Goal: Task Accomplishment & Management: Use online tool/utility

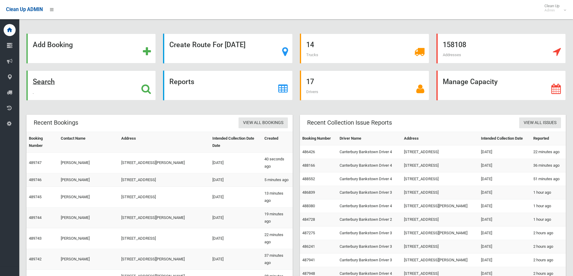
click at [122, 81] on div "Search" at bounding box center [90, 86] width 129 height 30
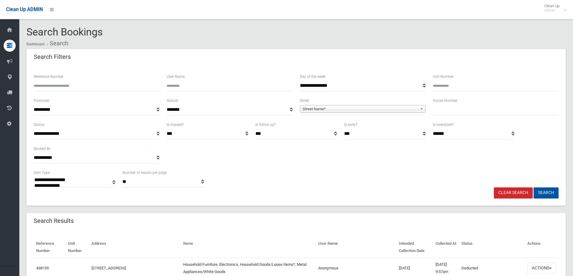
select select
drag, startPoint x: 438, startPoint y: 107, endPoint x: 440, endPoint y: 114, distance: 6.9
click at [439, 112] on input "text" at bounding box center [496, 109] width 126 height 11
type input "**"
click at [391, 112] on span "Street Name*" at bounding box center [359, 109] width 115 height 7
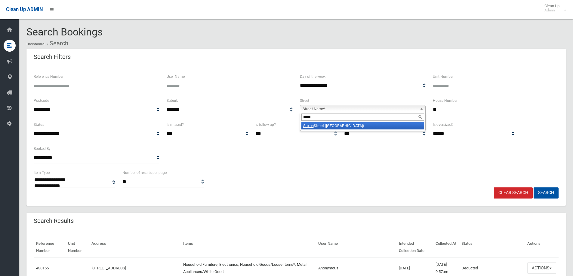
type input "*****"
click at [386, 127] on li "Saxon Street (BELFIELD 2191)" at bounding box center [362, 126] width 123 height 8
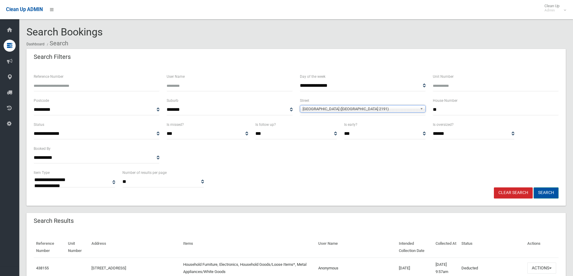
click at [538, 196] on button "Search" at bounding box center [545, 193] width 25 height 11
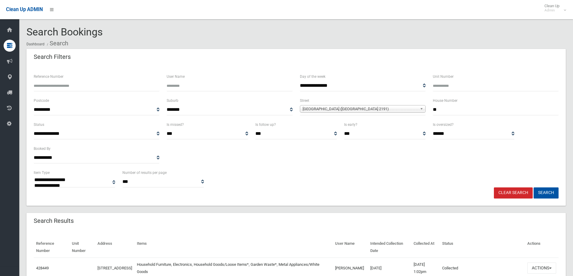
select select
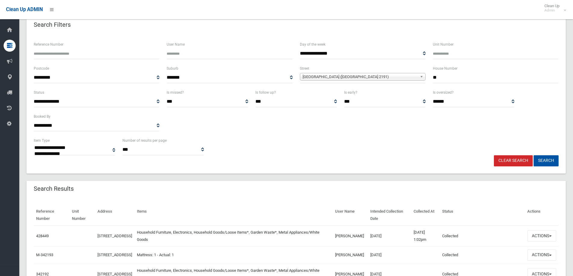
scroll to position [120, 0]
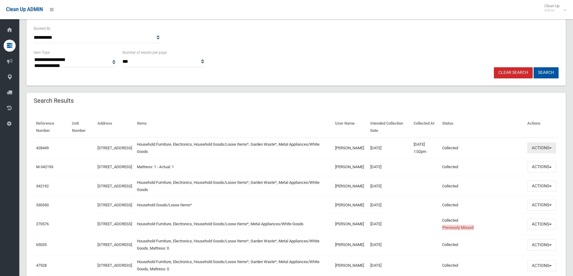
click at [545, 151] on button "Actions" at bounding box center [541, 147] width 29 height 11
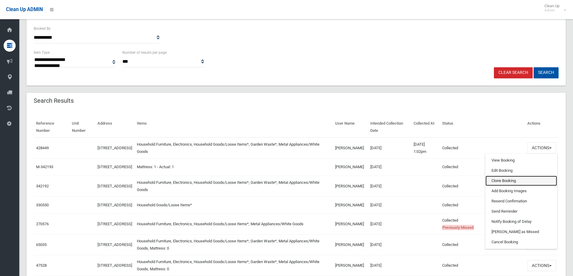
click at [515, 179] on link "Clone Booking" at bounding box center [521, 181] width 72 height 10
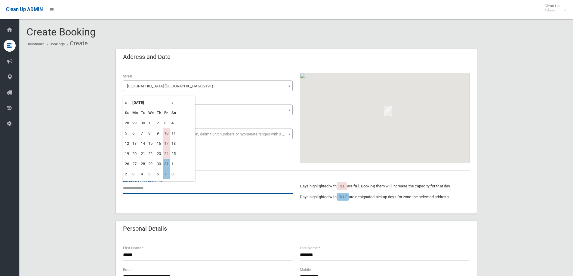
click at [141, 194] on input "text" at bounding box center [208, 188] width 170 height 11
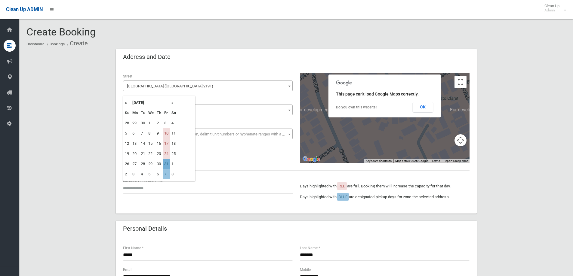
click at [168, 163] on td "31" at bounding box center [166, 164] width 7 height 10
type input "**********"
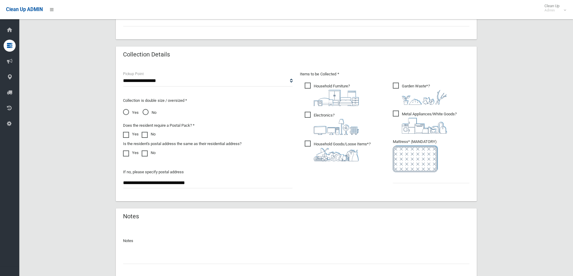
scroll to position [301, 0]
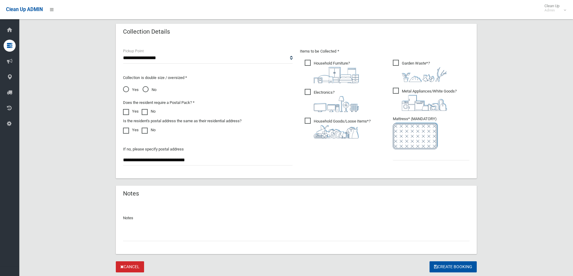
click at [424, 163] on ul "Garden Waste* ?" at bounding box center [428, 112] width 81 height 106
click at [424, 155] on input "text" at bounding box center [431, 154] width 77 height 11
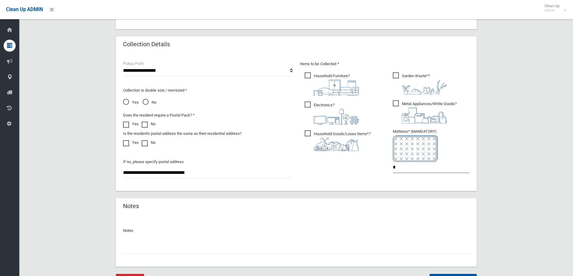
scroll to position [319, 0]
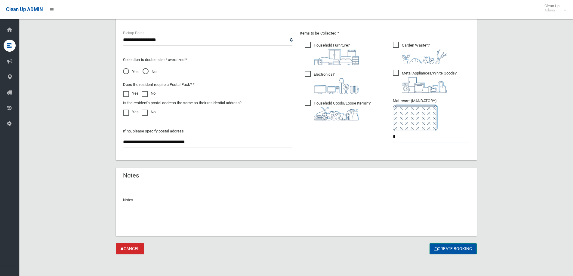
type input "*"
click at [433, 246] on button "Create Booking" at bounding box center [452, 248] width 47 height 11
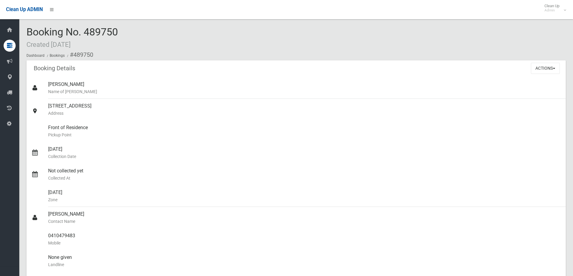
click at [167, 44] on div "Booking No. 489750 Created [DATE] Dashboard Bookings #489750" at bounding box center [295, 43] width 539 height 34
